Goal: Transaction & Acquisition: Purchase product/service

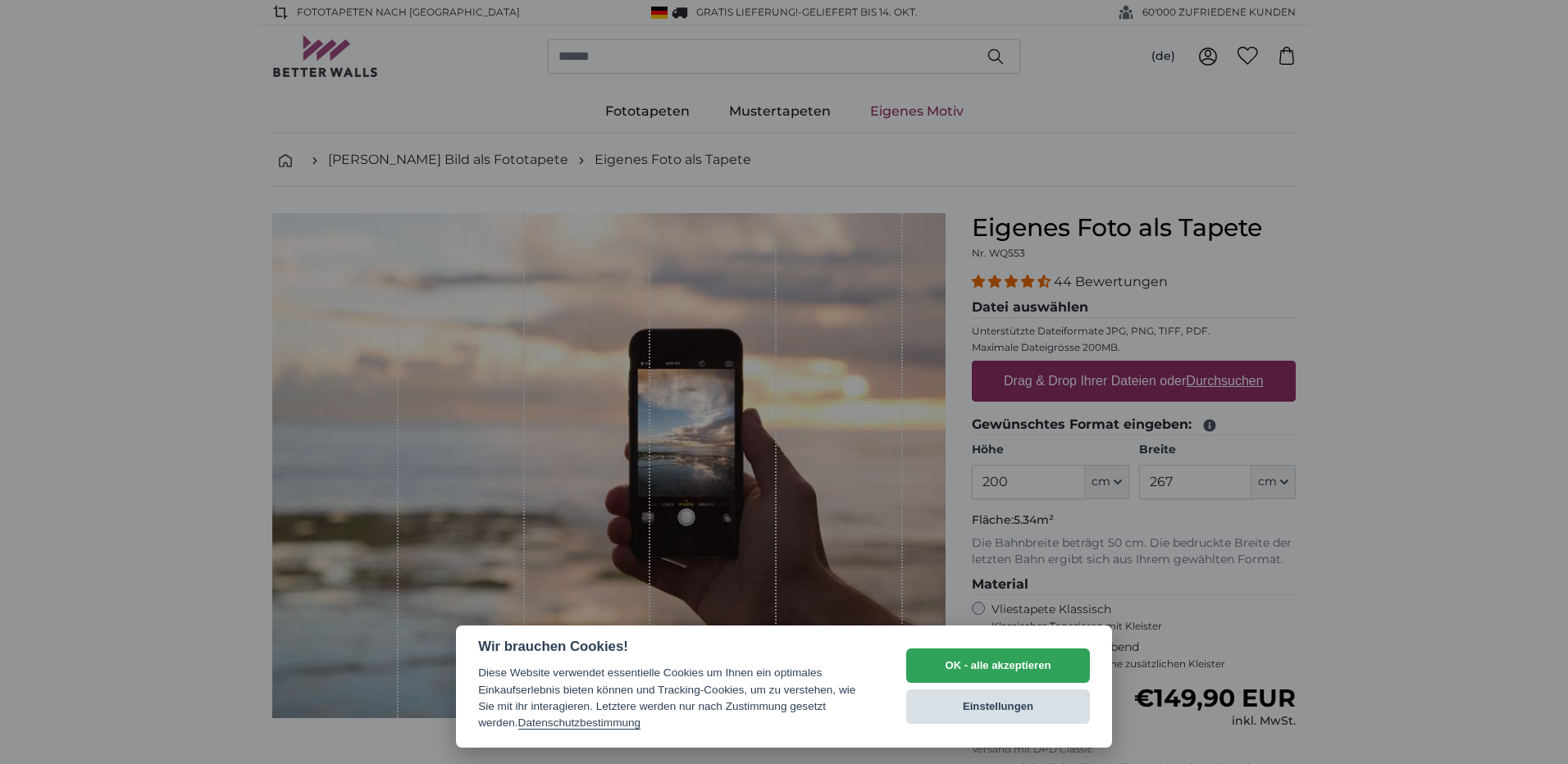
click at [1014, 709] on button "Einstellungen" at bounding box center [998, 706] width 184 height 34
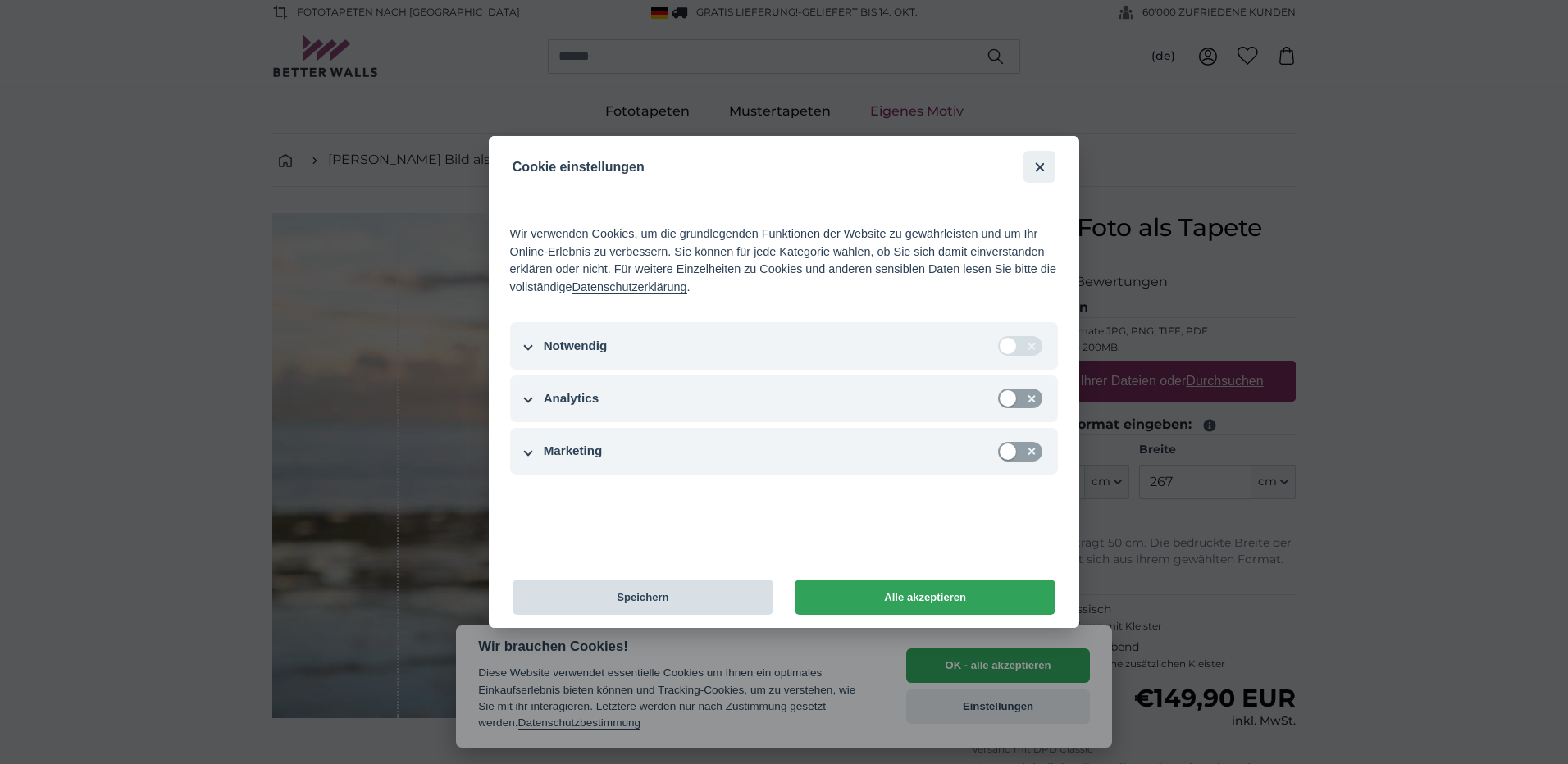
click at [650, 596] on button "Speichern" at bounding box center [643, 597] width 261 height 35
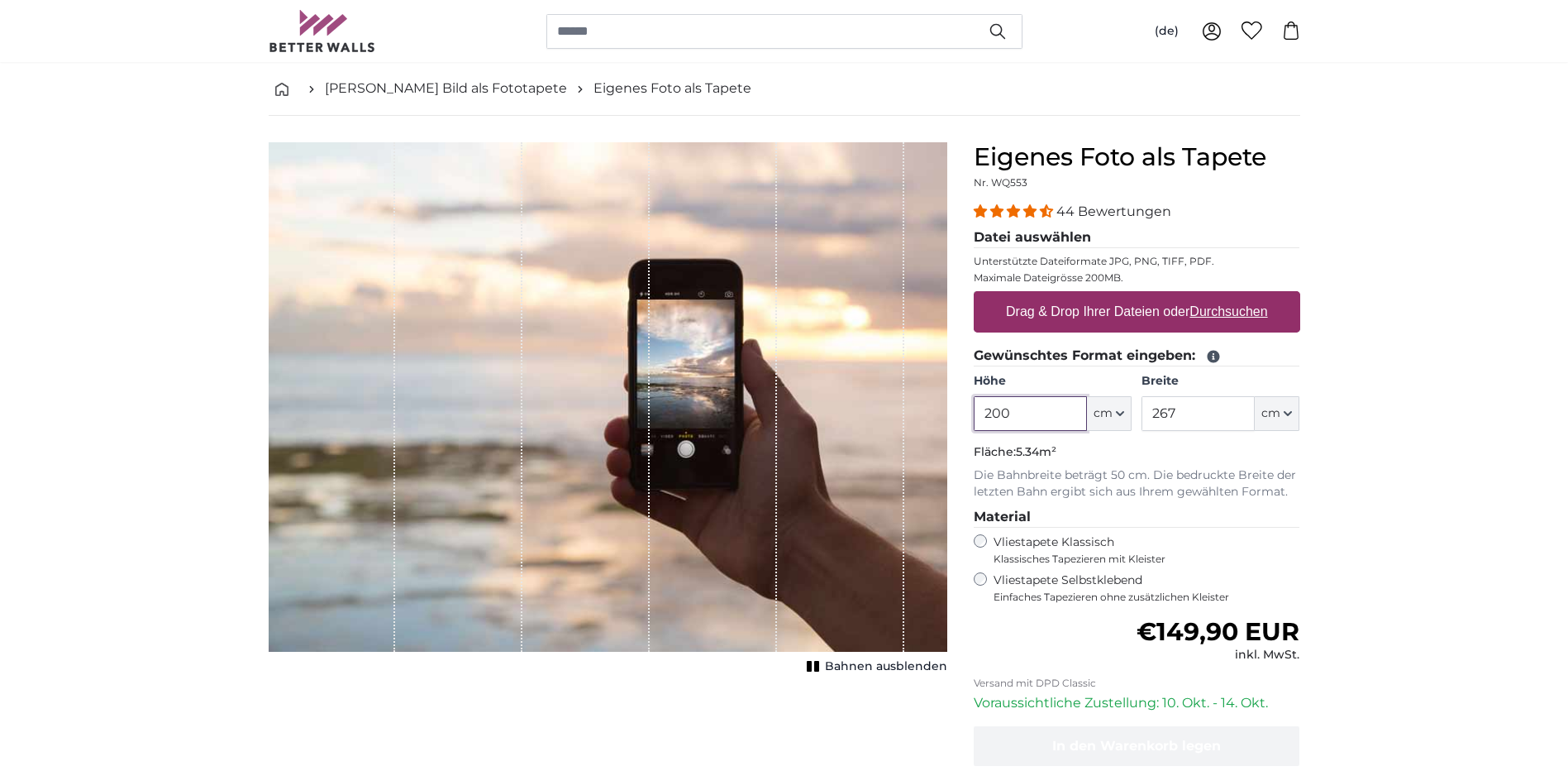
scroll to position [110, 0]
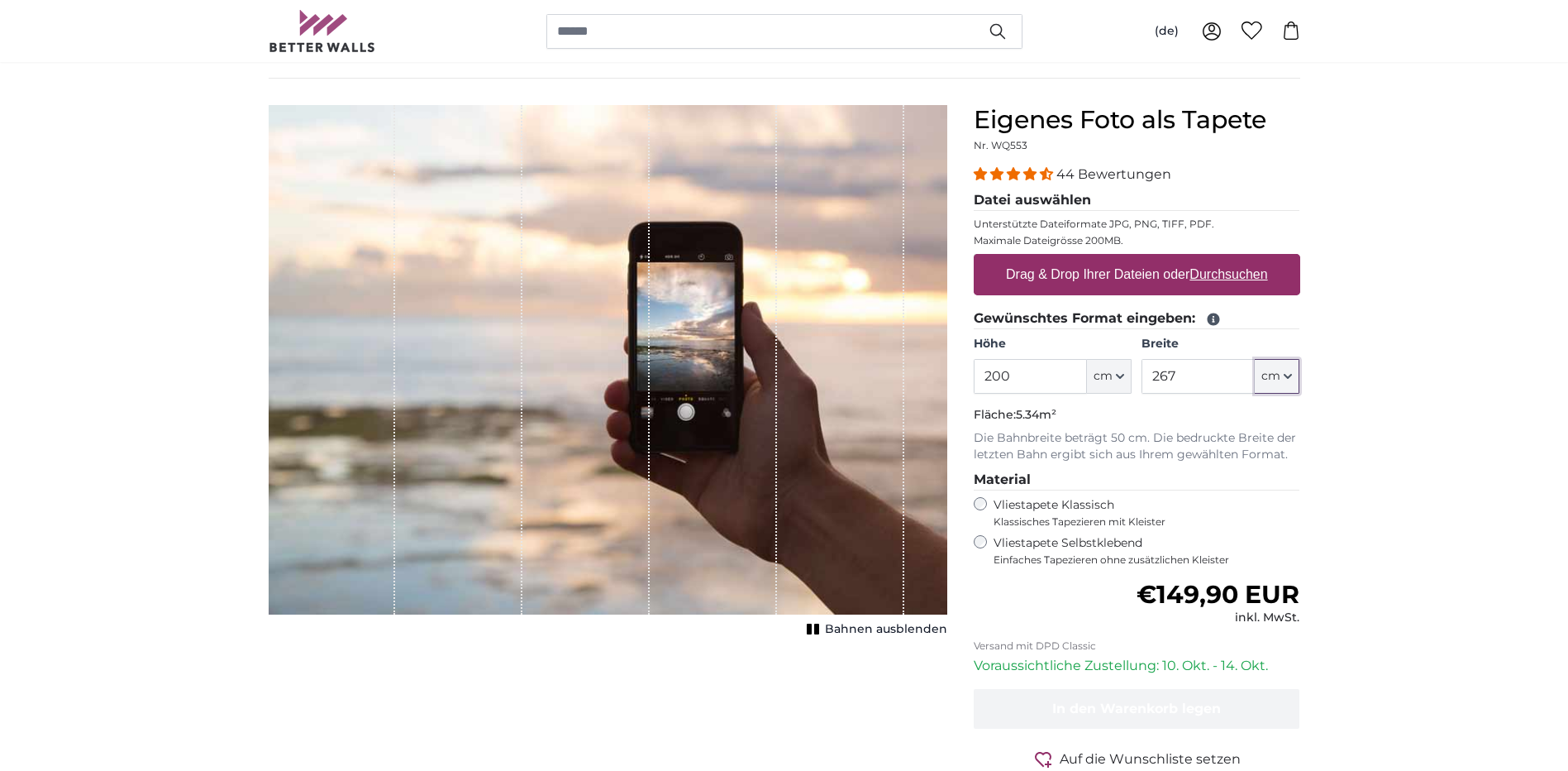
click at [1288, 371] on button "cm" at bounding box center [1277, 375] width 44 height 34
click at [1186, 375] on input "267" at bounding box center [1198, 375] width 113 height 34
type input "2"
type input "200"
click at [1018, 368] on input "200" at bounding box center [1030, 375] width 113 height 34
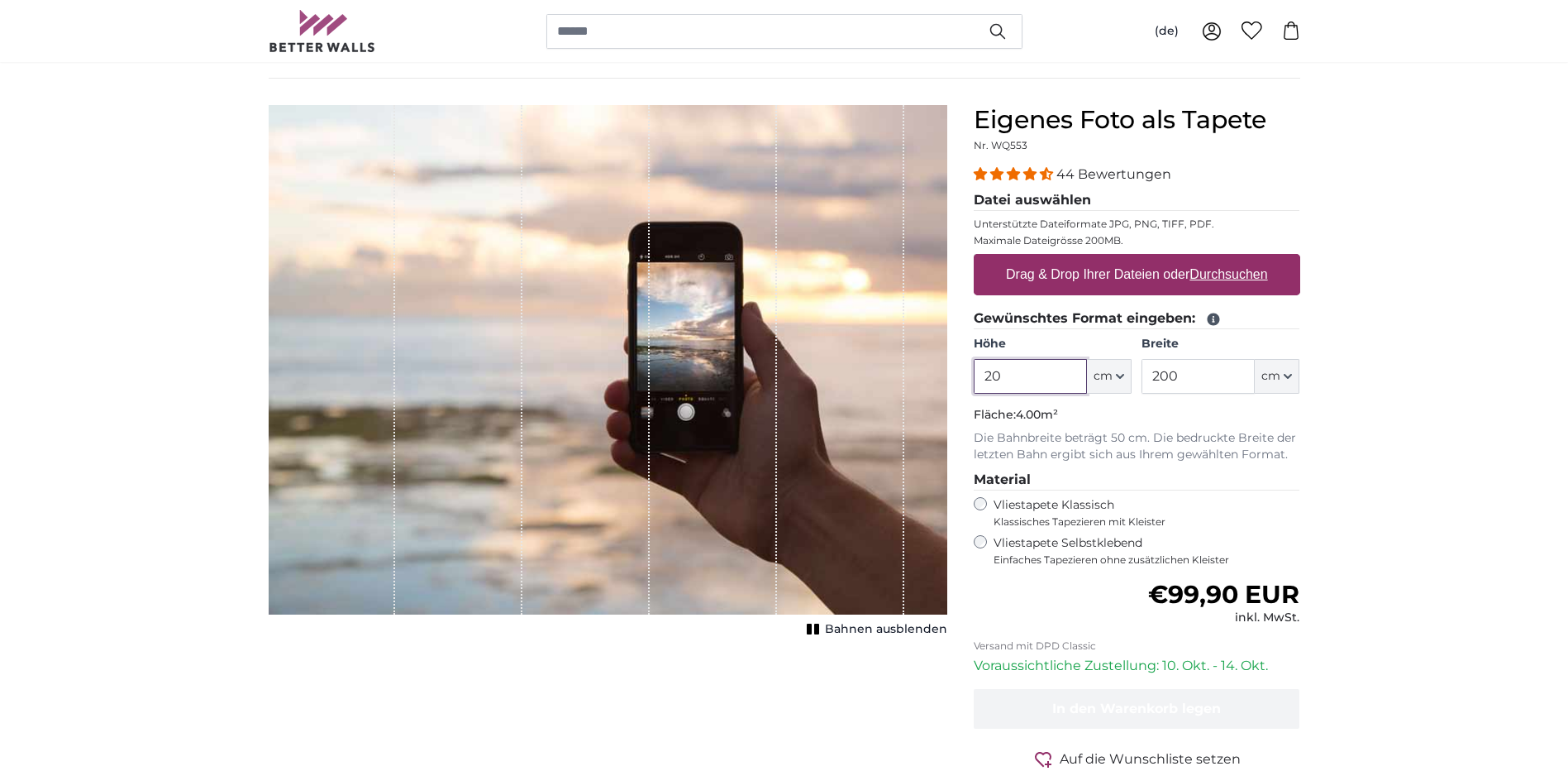
type input "2"
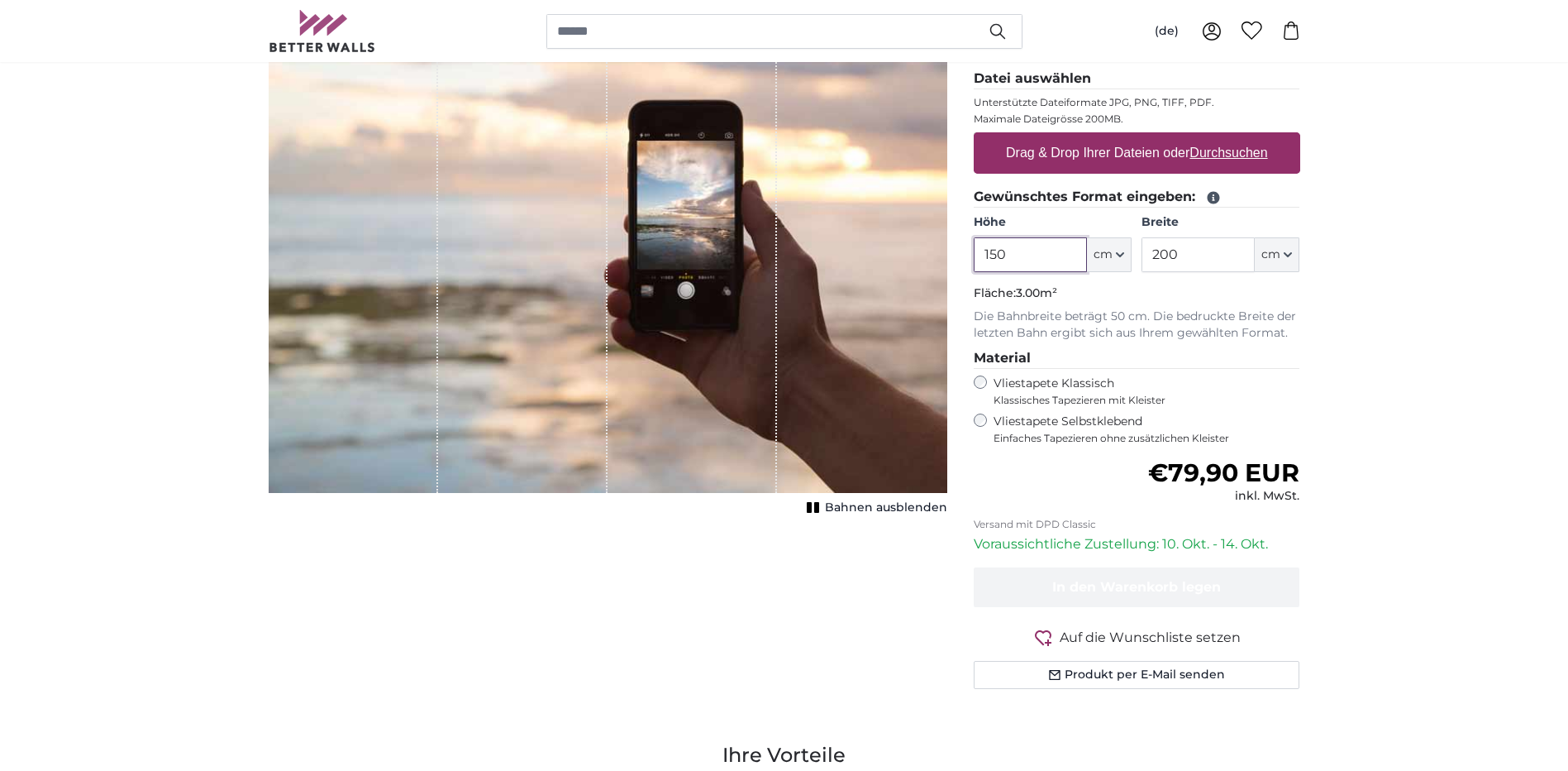
scroll to position [110, 0]
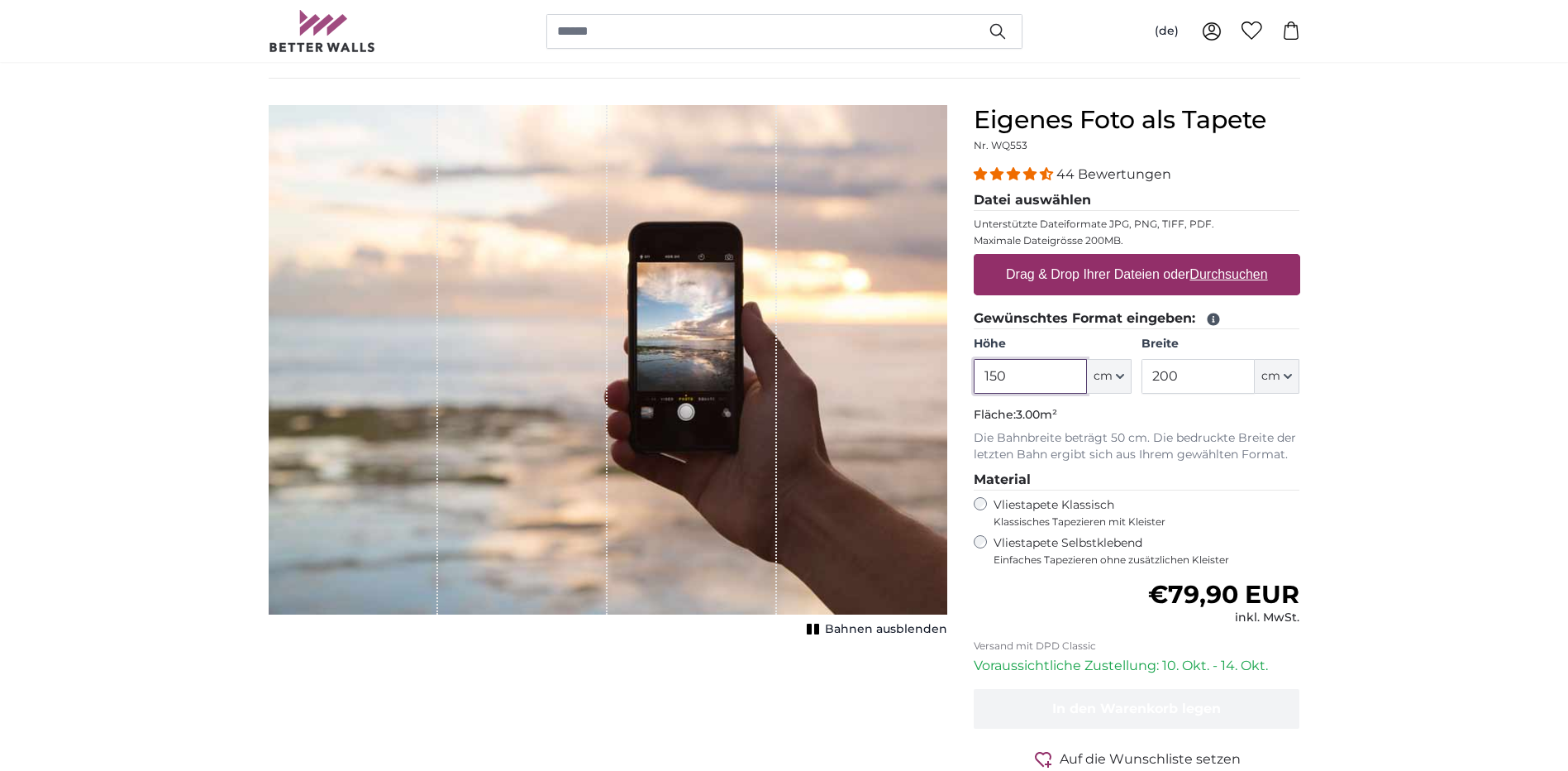
type input "150"
drag, startPoint x: 1179, startPoint y: 375, endPoint x: 1143, endPoint y: 376, distance: 36.0
click at [1143, 376] on input "200" at bounding box center [1198, 375] width 113 height 34
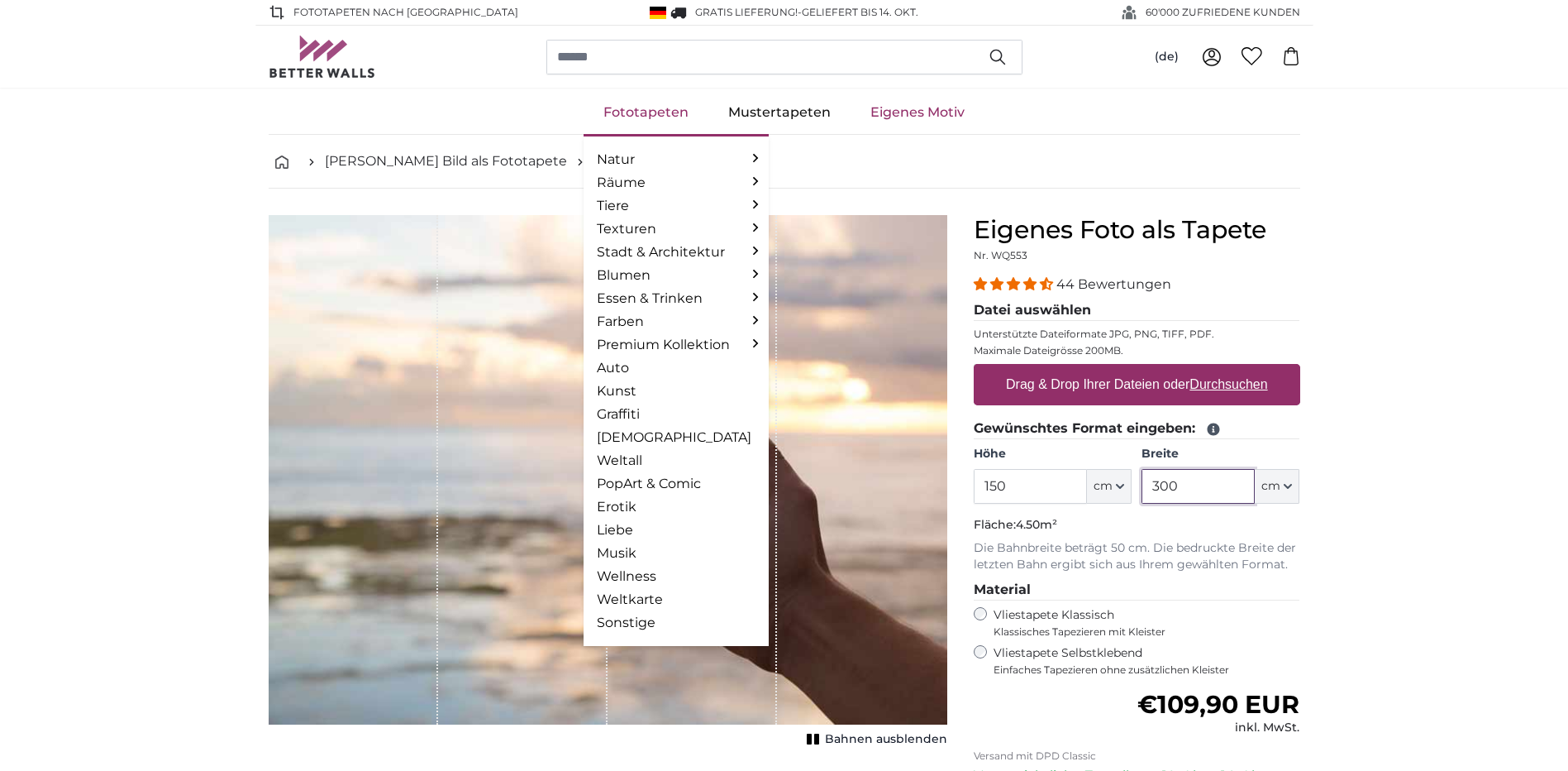
type input "300"
click at [625, 102] on link "Fototapeten" at bounding box center [645, 112] width 125 height 43
